Goal: Task Accomplishment & Management: Complete application form

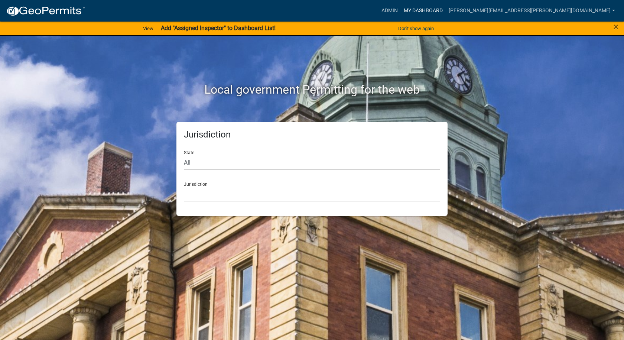
click at [446, 11] on link "My Dashboard" at bounding box center [423, 11] width 45 height 14
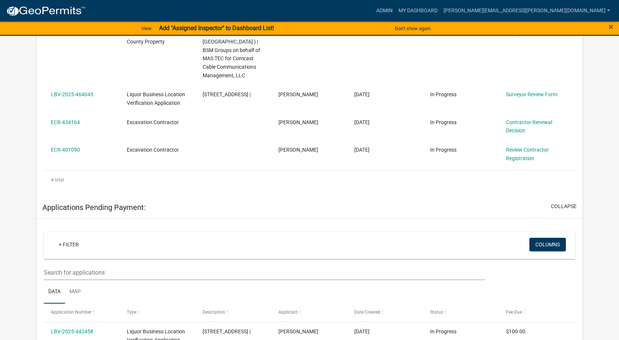
scroll to position [186, 0]
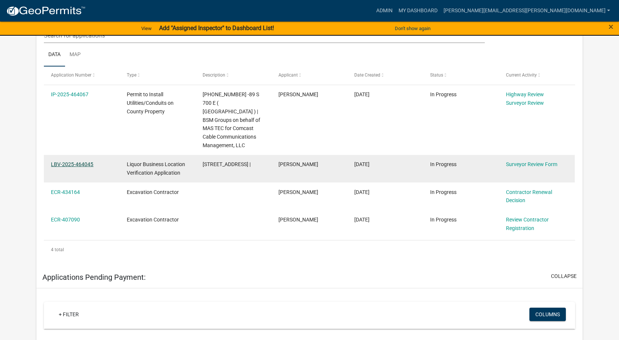
click at [66, 161] on link "LBV-2025-464045" at bounding box center [72, 164] width 42 height 6
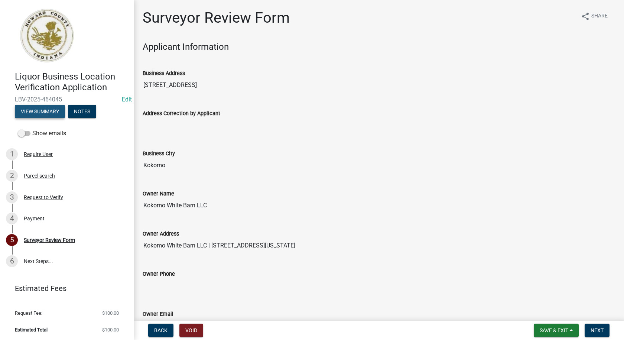
click at [40, 111] on button "View Summary" at bounding box center [40, 111] width 50 height 13
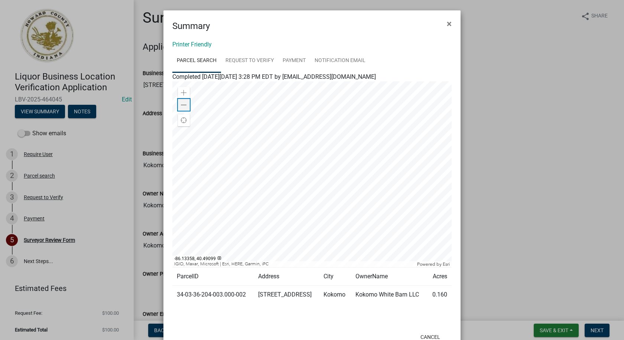
click at [184, 107] on div "Zoom out" at bounding box center [184, 105] width 12 height 12
click at [181, 105] on span at bounding box center [184, 105] width 6 height 6
click at [247, 59] on link "Request to Verify" at bounding box center [249, 61] width 57 height 24
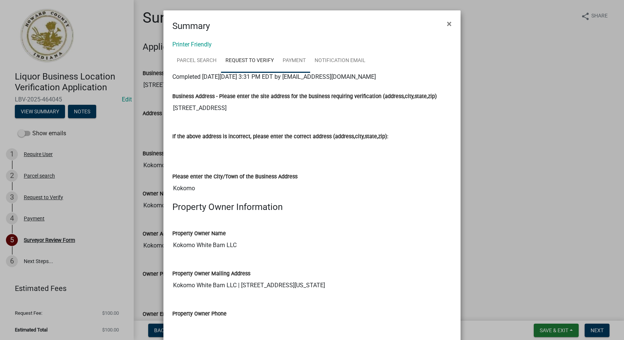
click at [278, 58] on link "Payment" at bounding box center [294, 61] width 32 height 24
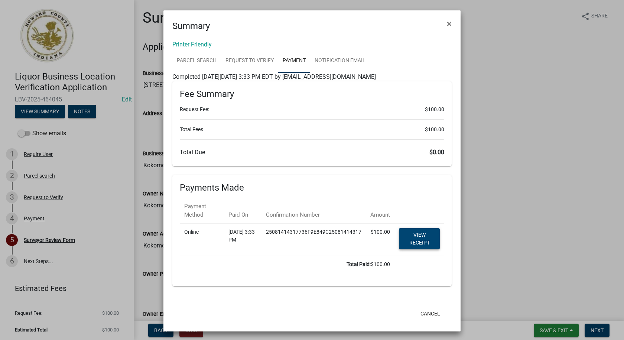
click at [424, 234] on link "View receipt" at bounding box center [419, 238] width 41 height 21
click at [449, 22] on span "×" at bounding box center [449, 24] width 5 height 10
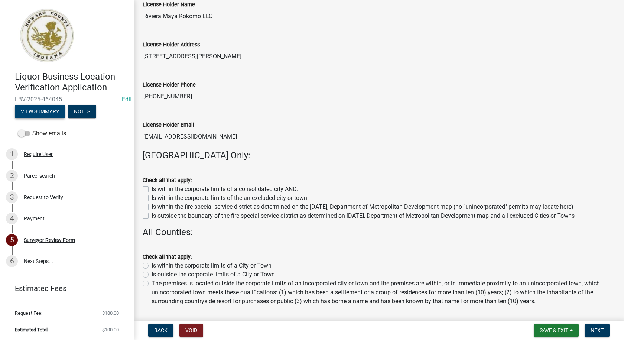
scroll to position [483, 0]
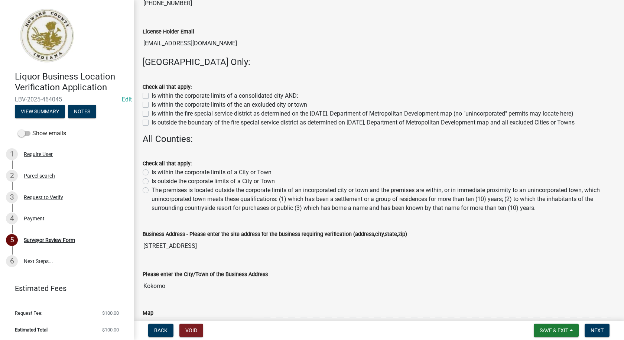
click at [152, 170] on label "Is within the corporate limits of a City or Town" at bounding box center [212, 172] width 120 height 9
click at [152, 170] on input "Is within the corporate limits of a City or Town" at bounding box center [154, 170] width 5 height 5
radio input "true"
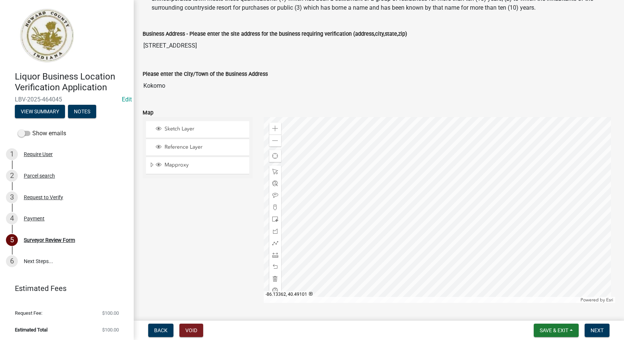
scroll to position [787, 0]
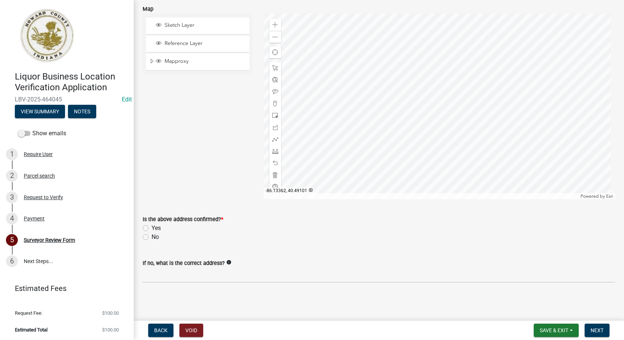
click at [152, 229] on label "Yes" at bounding box center [156, 228] width 9 height 9
click at [152, 229] on input "Yes" at bounding box center [154, 226] width 5 height 5
radio input "true"
click at [600, 331] on span "Next" at bounding box center [597, 330] width 13 height 6
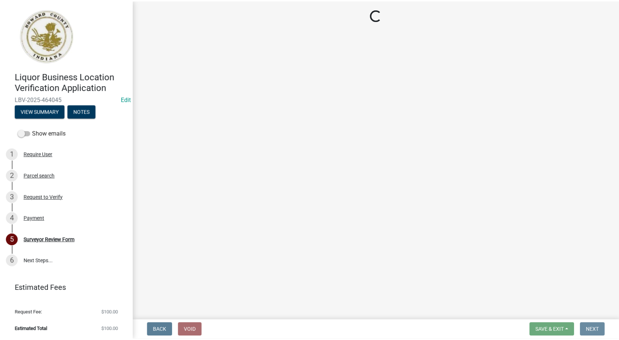
scroll to position [0, 0]
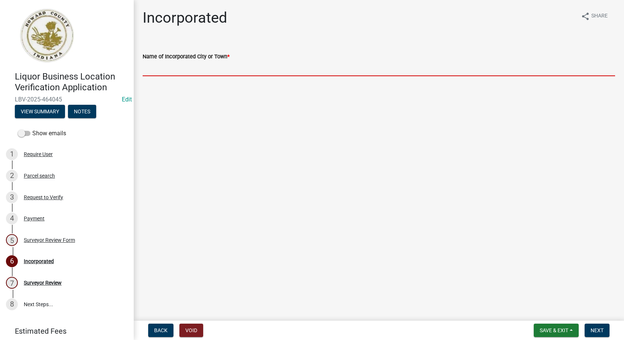
click at [200, 67] on input "Name of Incorporated City or Town *" at bounding box center [379, 68] width 473 height 15
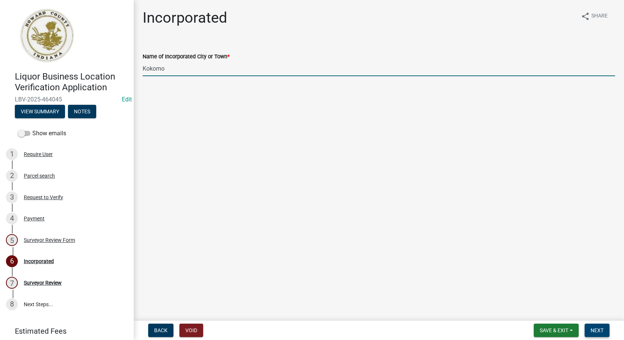
type input "Kokomo"
click at [601, 329] on span "Next" at bounding box center [597, 330] width 13 height 6
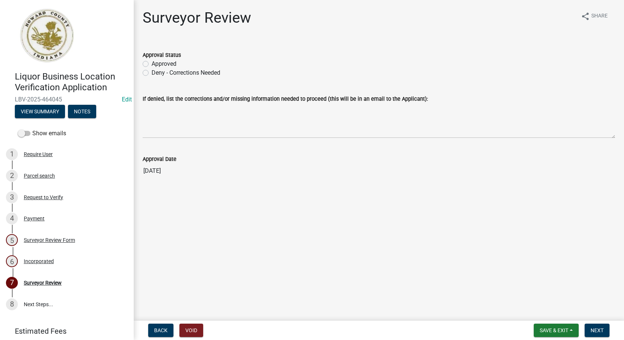
click at [152, 61] on label "Approved" at bounding box center [164, 63] width 25 height 9
click at [152, 61] on input "Approved" at bounding box center [154, 61] width 5 height 5
radio input "true"
click at [599, 331] on span "Next" at bounding box center [597, 330] width 13 height 6
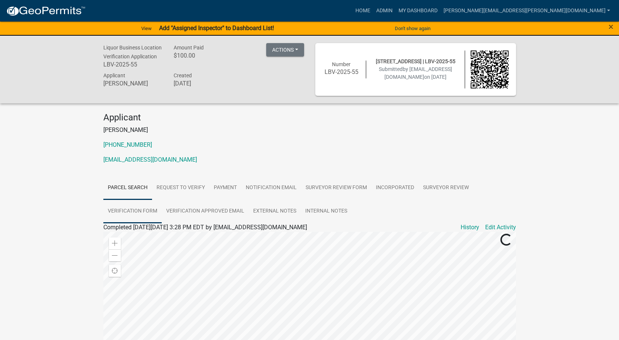
click at [129, 211] on link "Verification Form" at bounding box center [132, 212] width 58 height 24
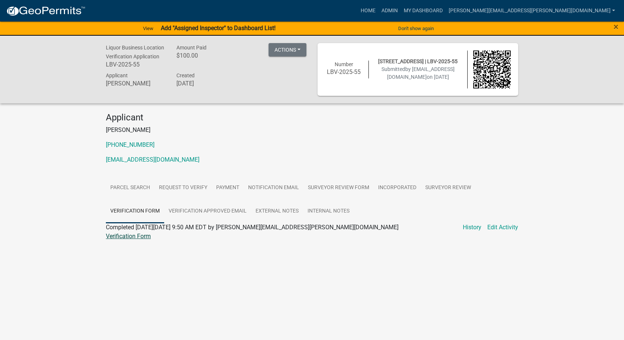
click at [130, 238] on link "Verification Form" at bounding box center [128, 236] width 45 height 7
click at [401, 9] on link "Admin" at bounding box center [390, 11] width 22 height 14
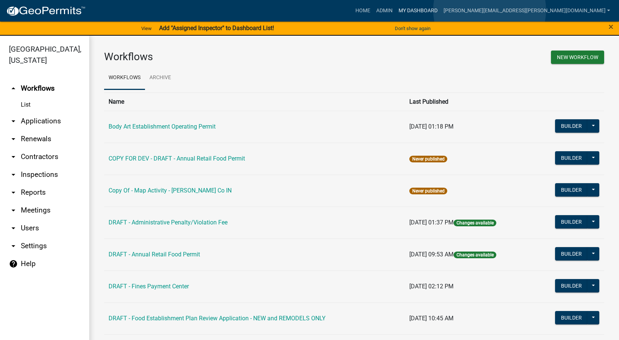
click at [440, 10] on link "My Dashboard" at bounding box center [417, 11] width 45 height 14
